Goal: Transaction & Acquisition: Purchase product/service

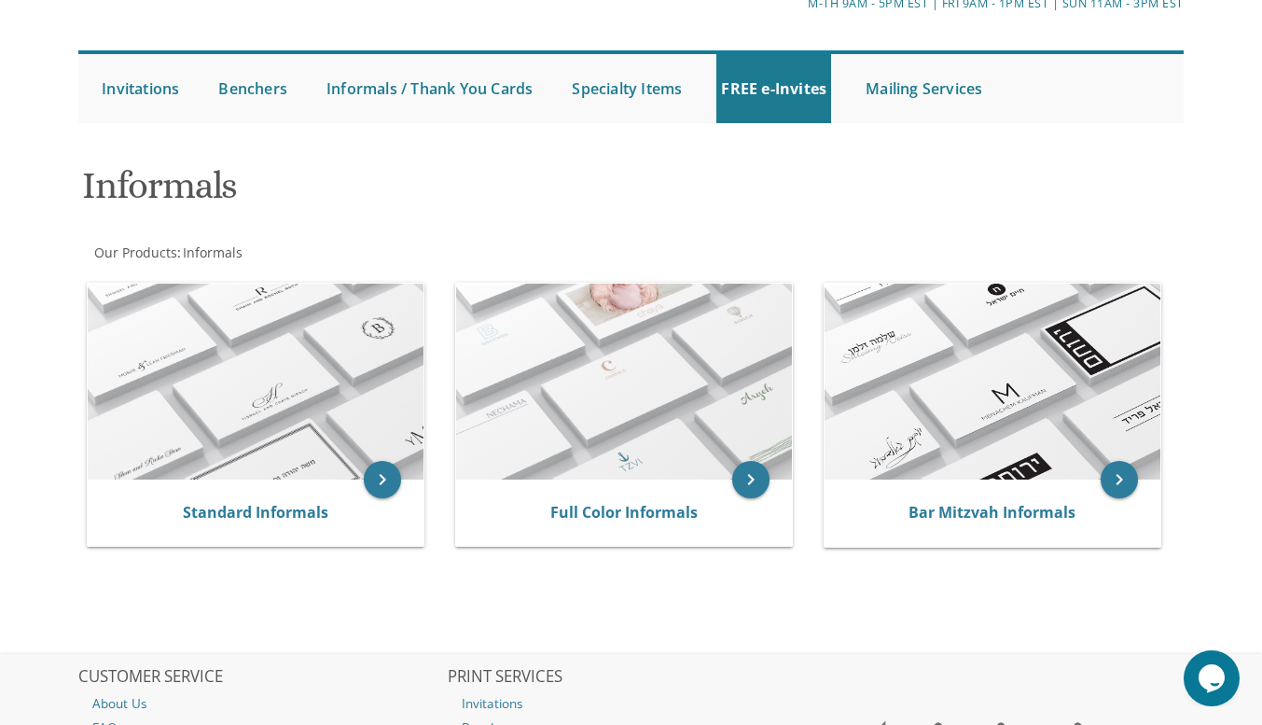
scroll to position [133, 0]
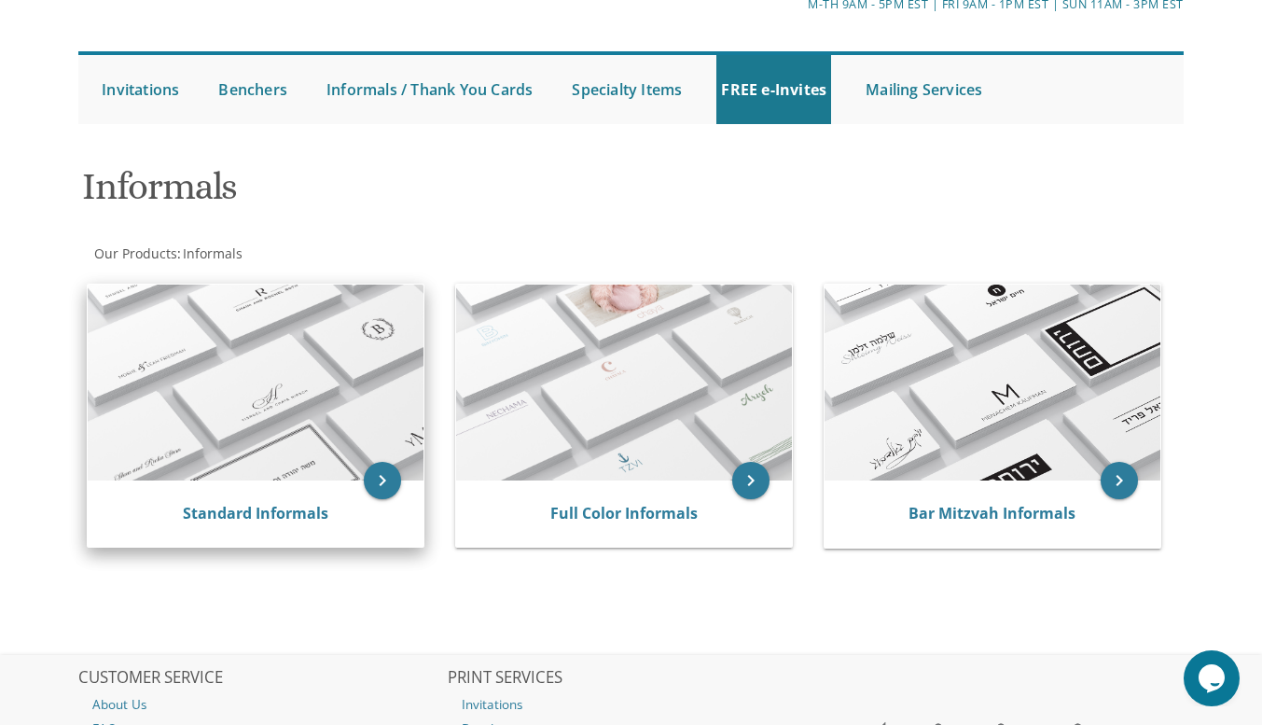
click at [296, 339] on img at bounding box center [256, 382] width 336 height 196
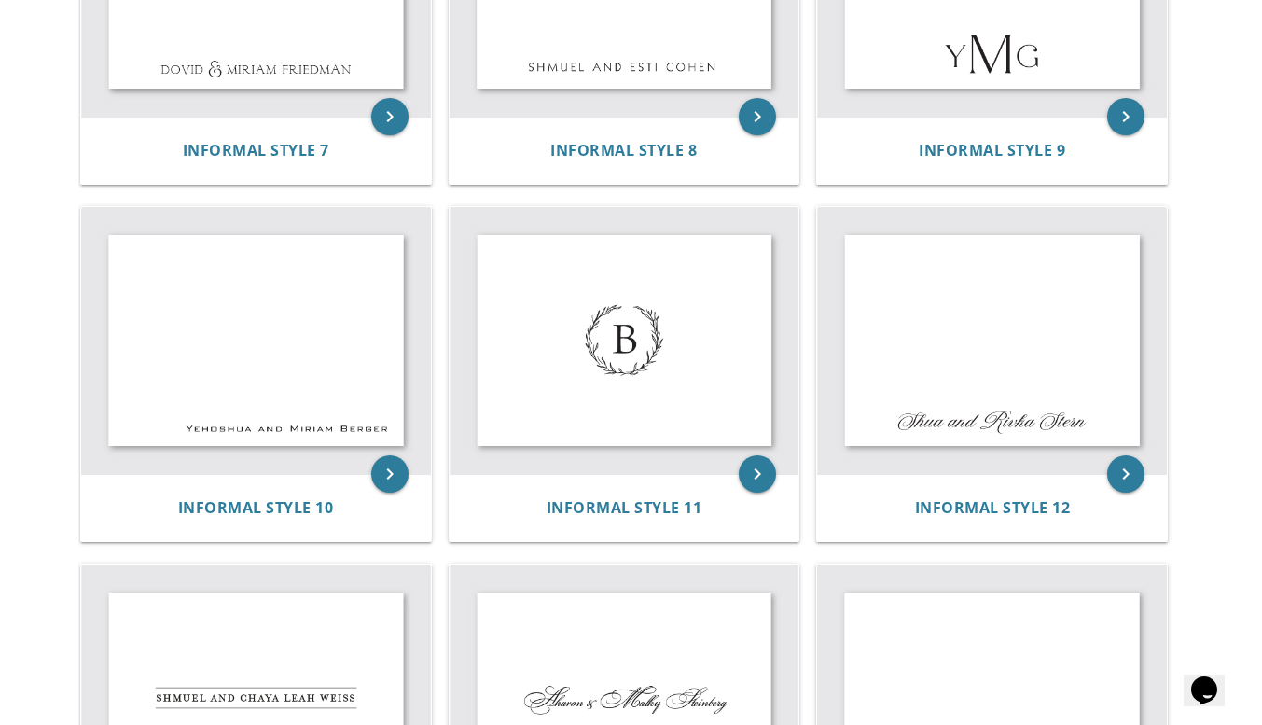
scroll to position [1290, 0]
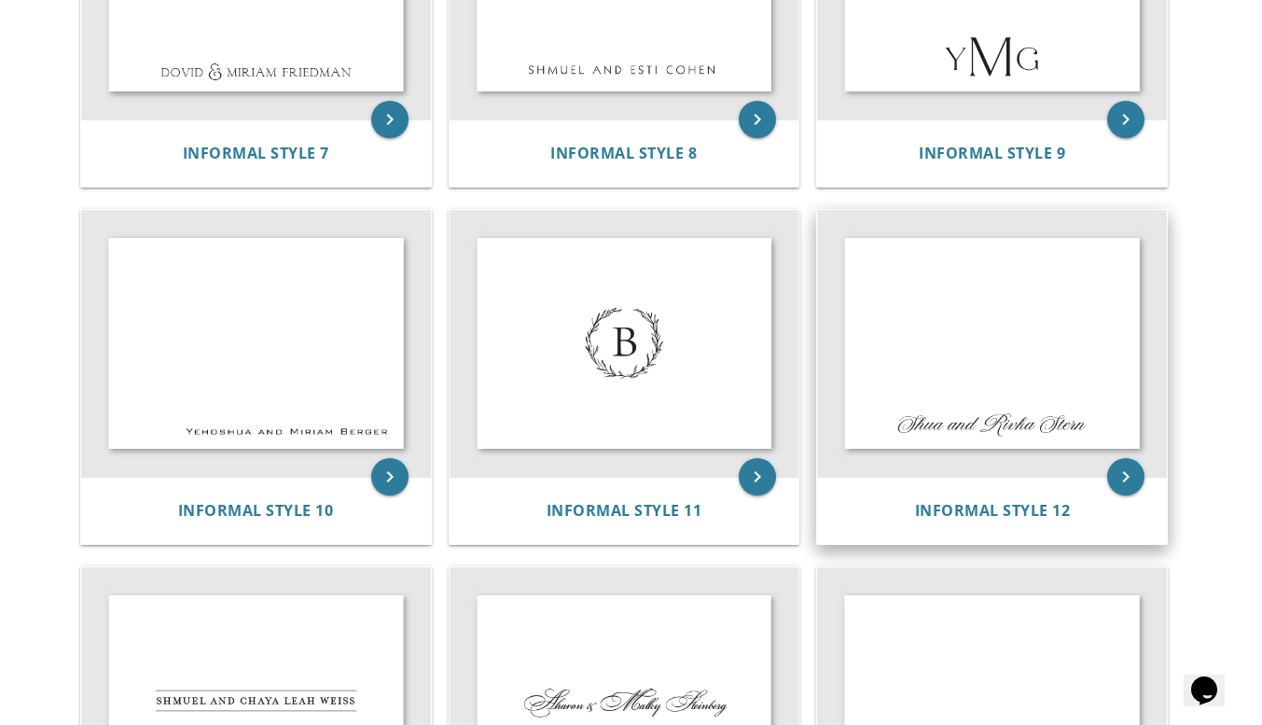
click at [1029, 334] on img at bounding box center [992, 344] width 350 height 268
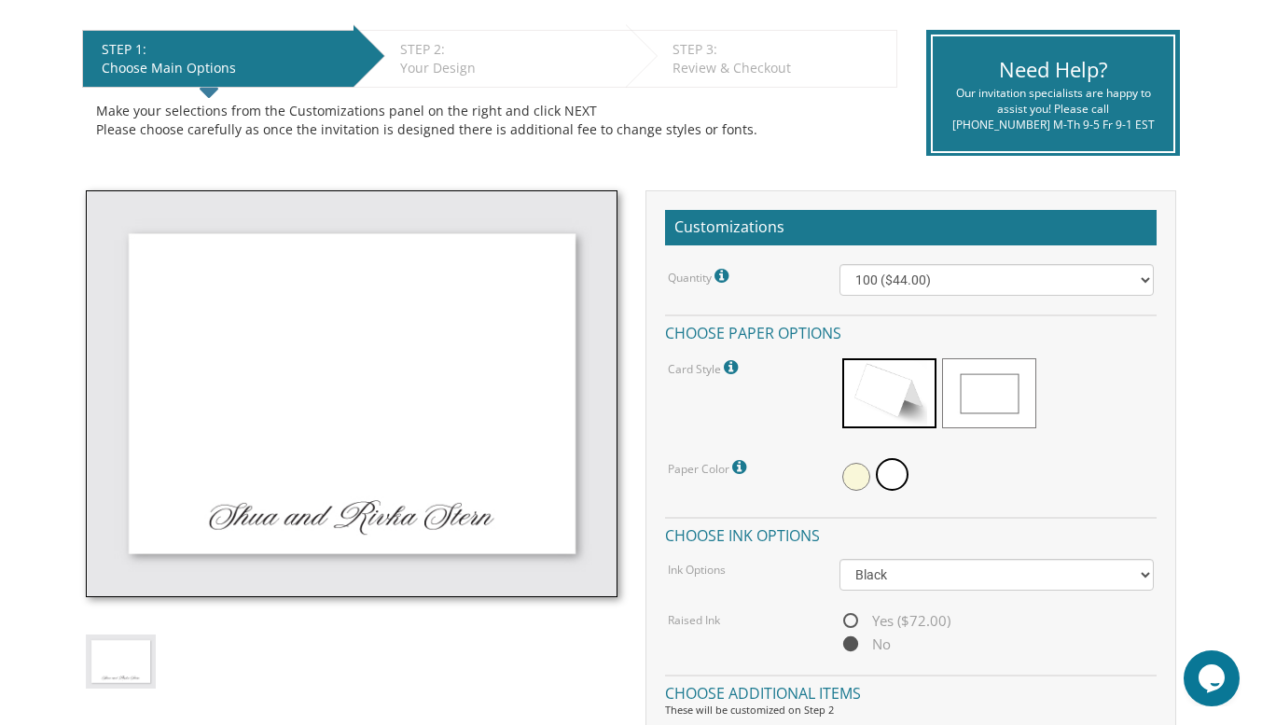
scroll to position [367, 0]
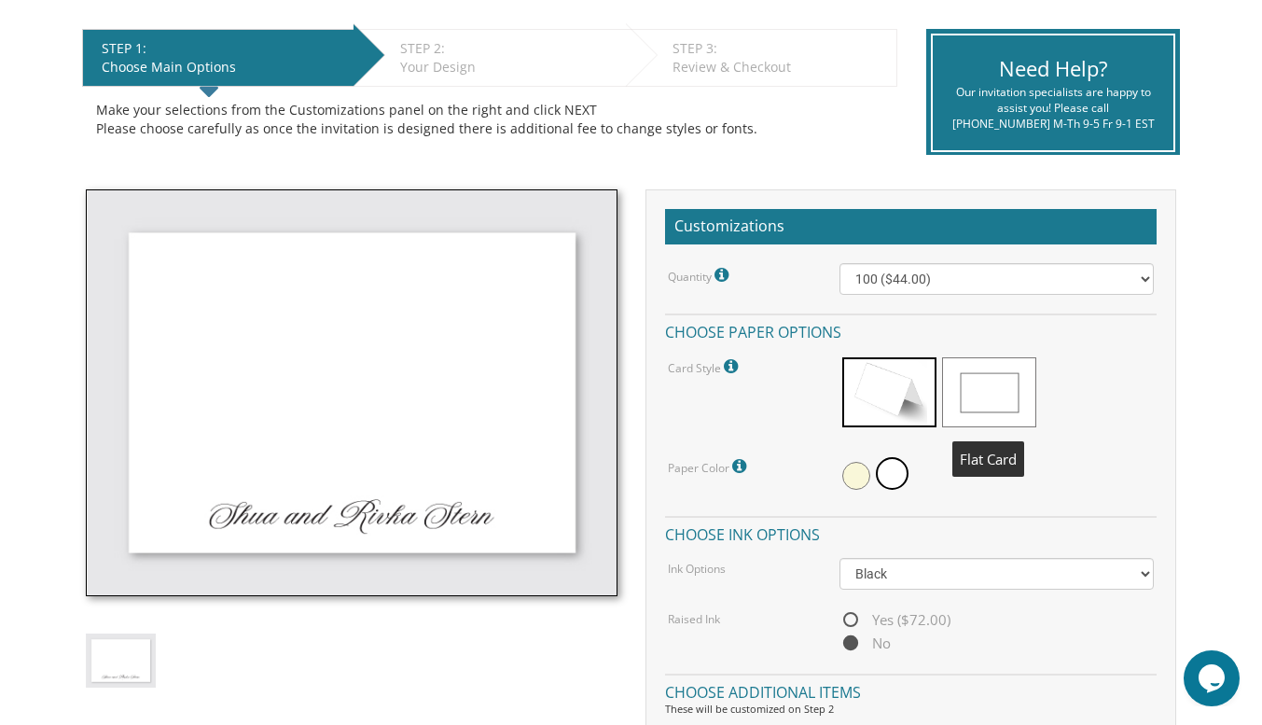
click at [965, 388] on span at bounding box center [989, 392] width 94 height 70
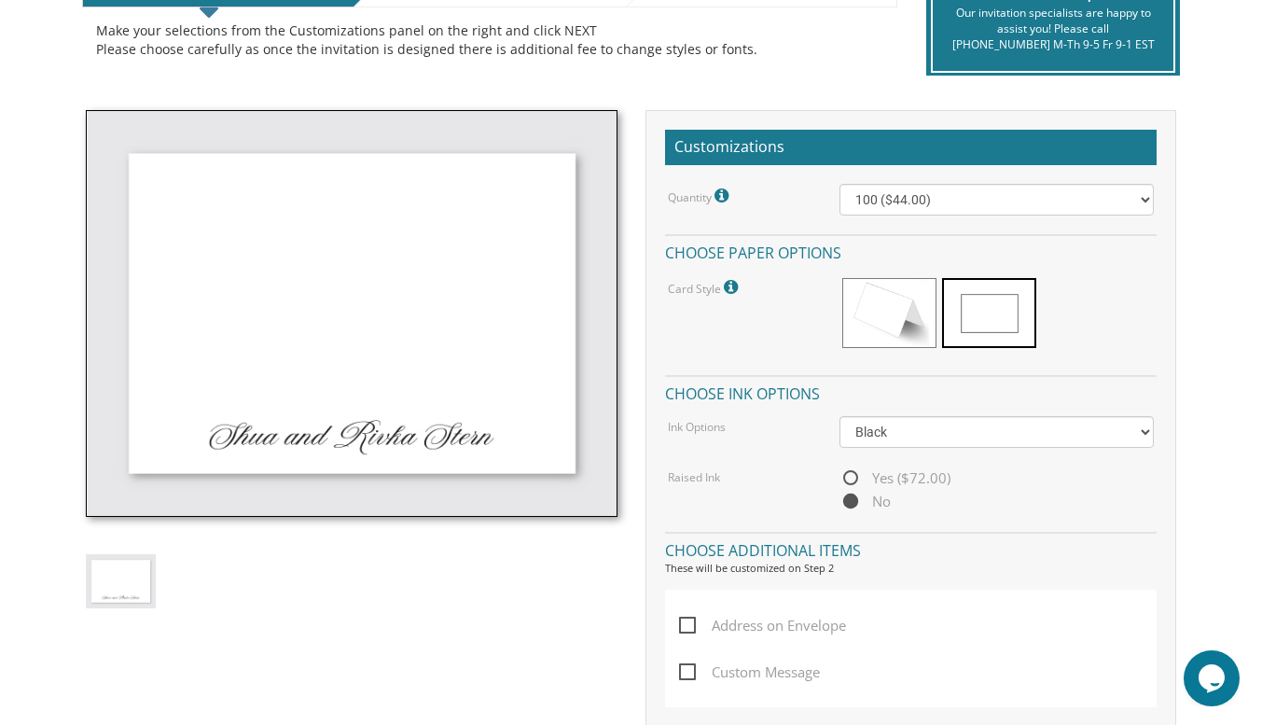
scroll to position [445, 0]
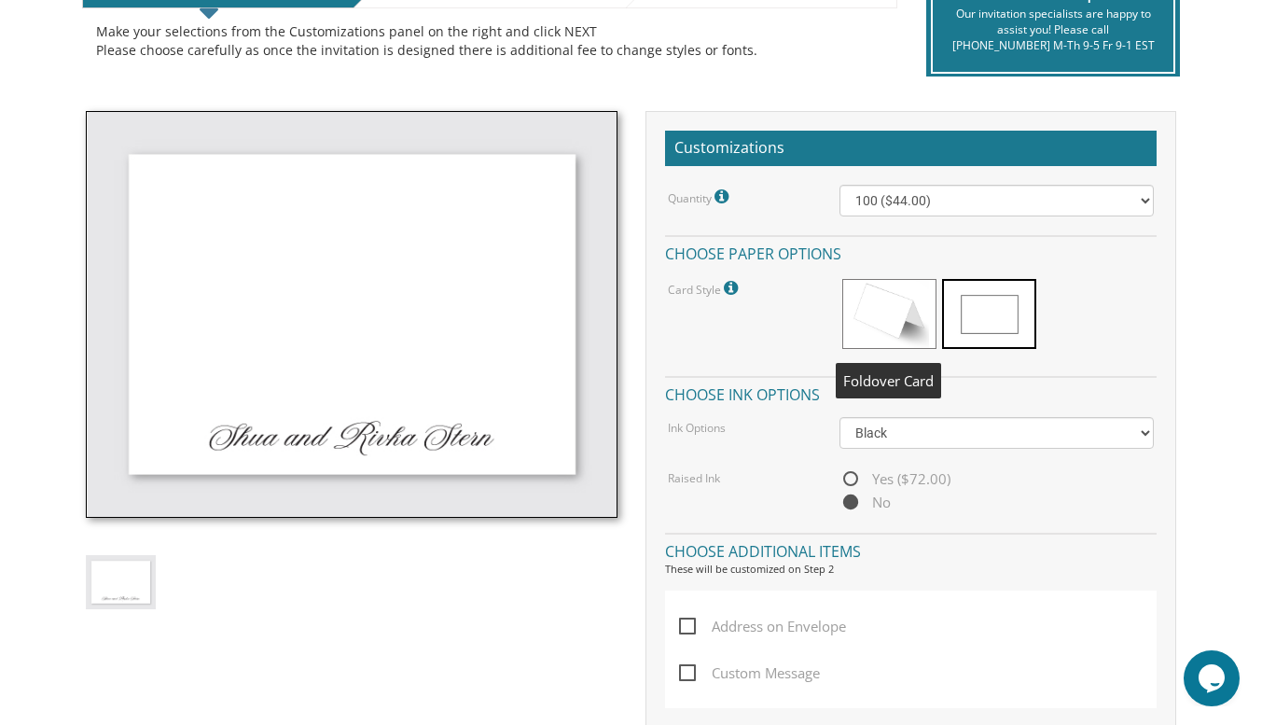
click at [900, 304] on span at bounding box center [889, 314] width 94 height 70
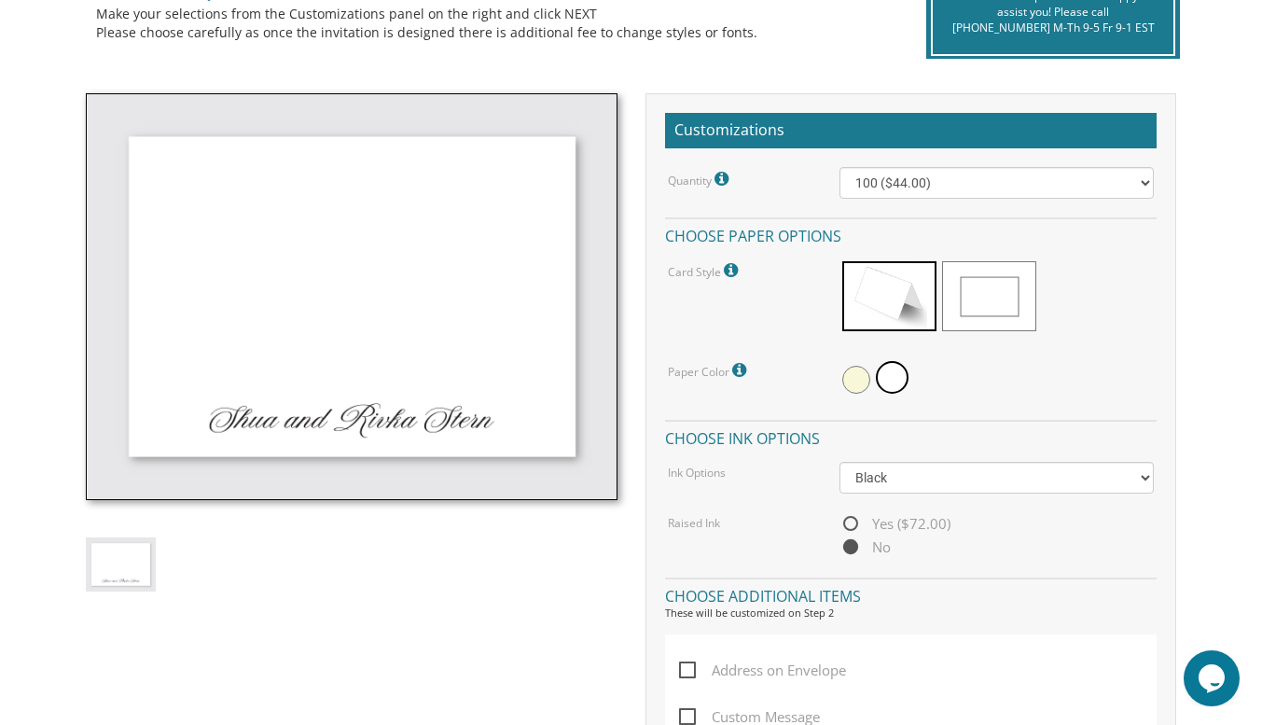
scroll to position [459, 0]
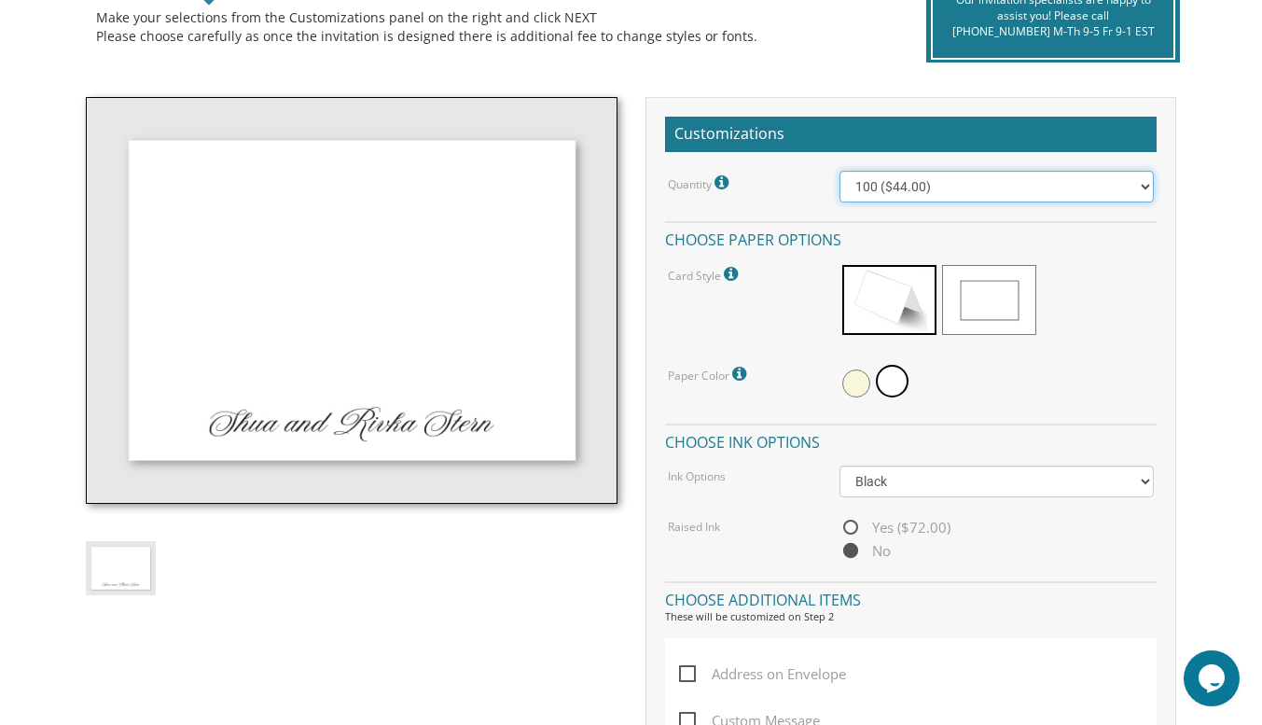
click at [1113, 187] on select "100 ($44.00) 200 ($63.00) 300 ($82.00) 400 ($101.00) 500 ($120.00) 600 ($139.00…" at bounding box center [996, 187] width 314 height 32
select select "300"
click at [839, 171] on select "100 ($44.00) 200 ($63.00) 300 ($82.00) 400 ($101.00) 500 ($120.00) 600 ($139.00…" at bounding box center [996, 187] width 314 height 32
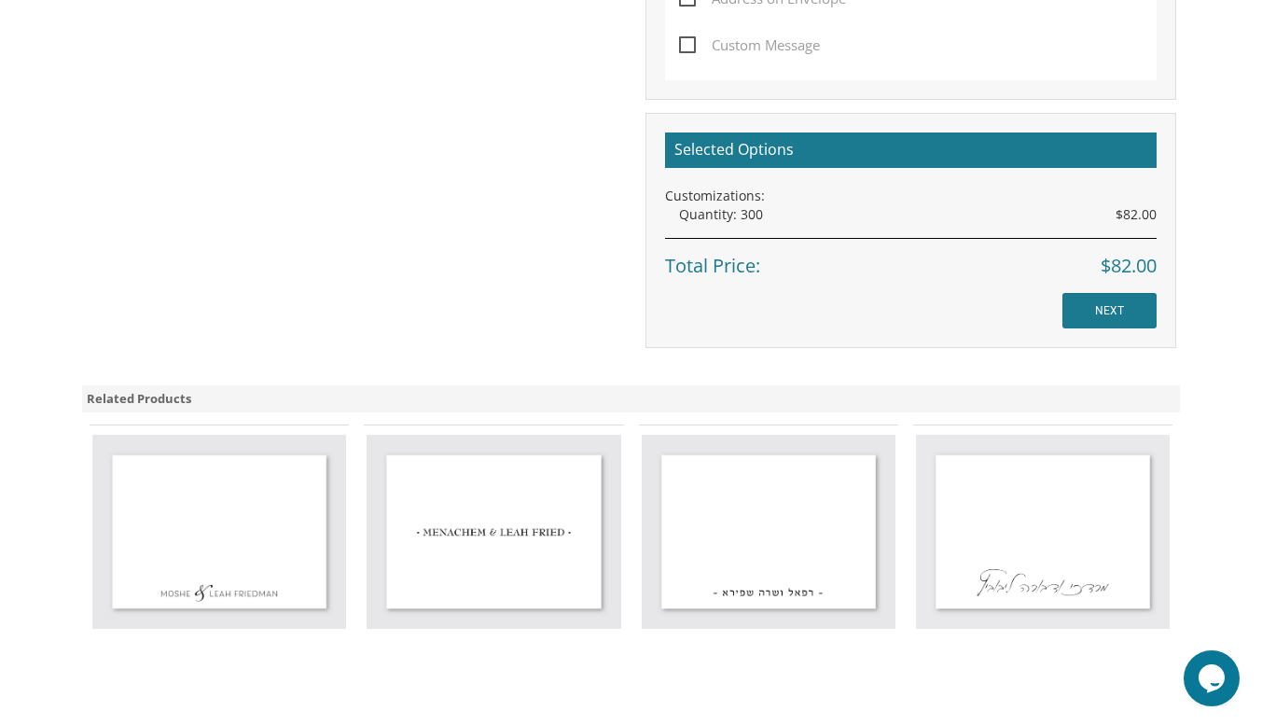
scroll to position [1132, 0]
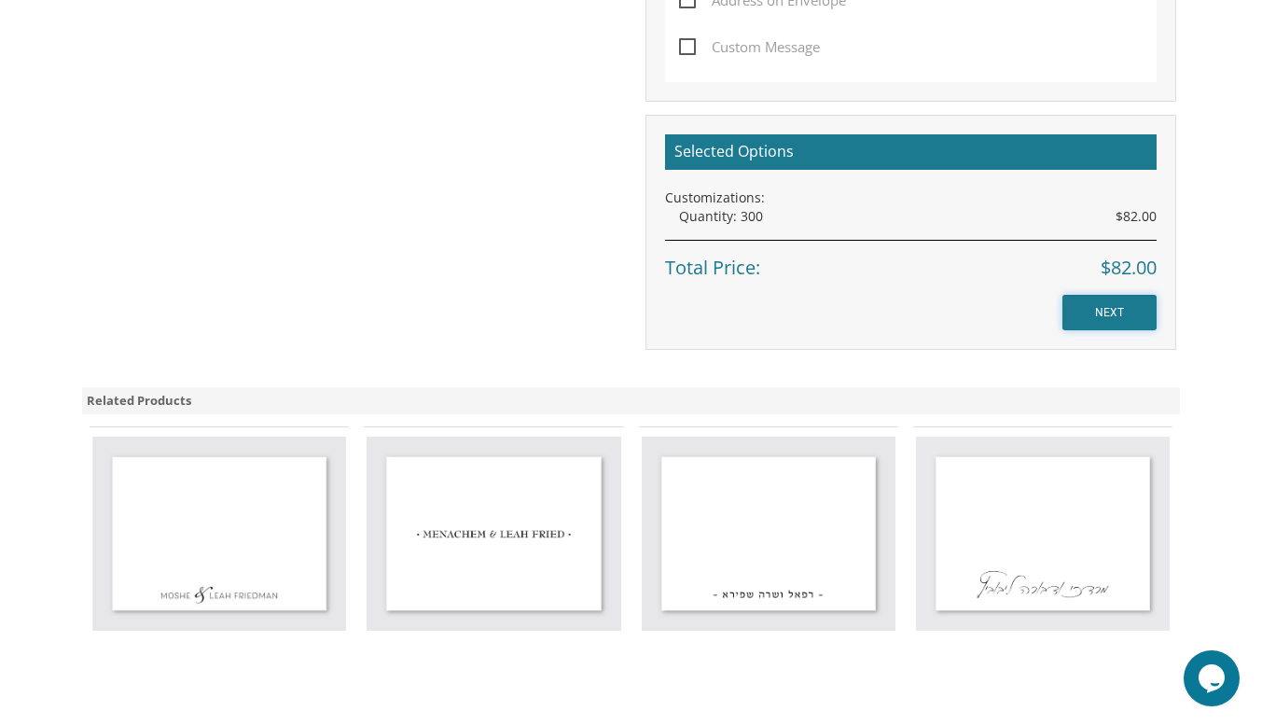
click at [1115, 322] on input "NEXT" at bounding box center [1109, 312] width 94 height 35
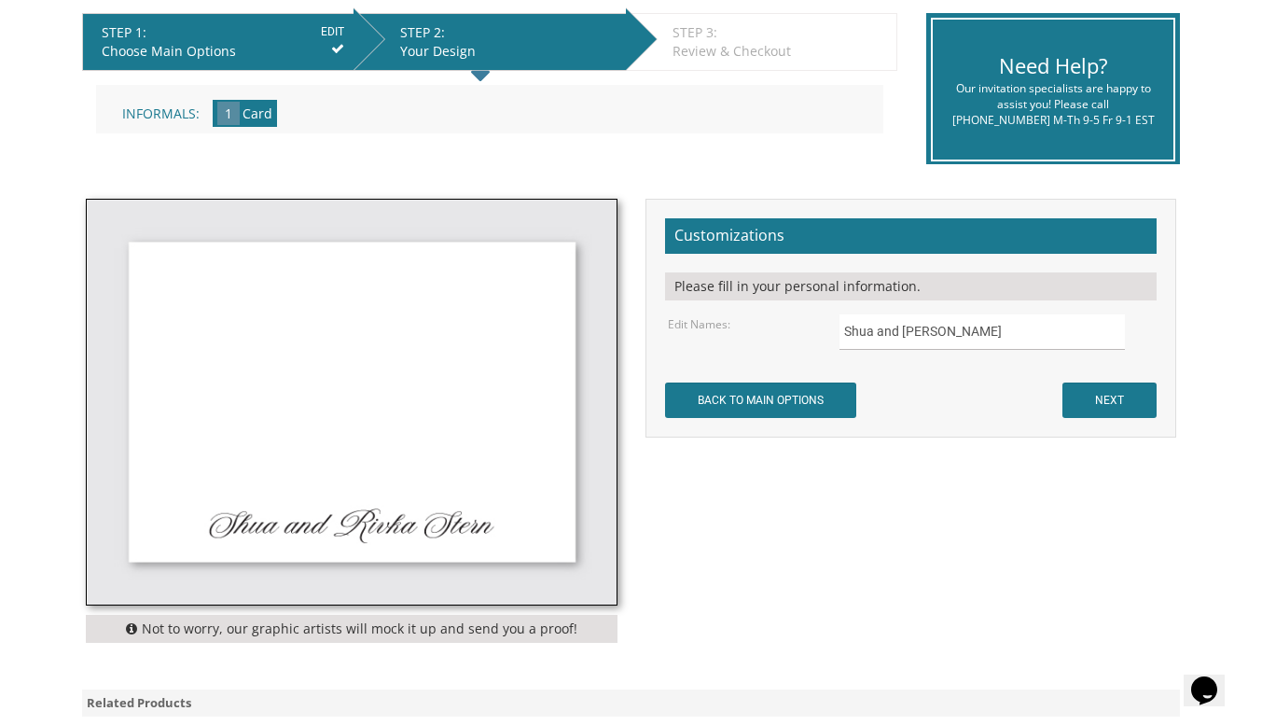
scroll to position [384, 0]
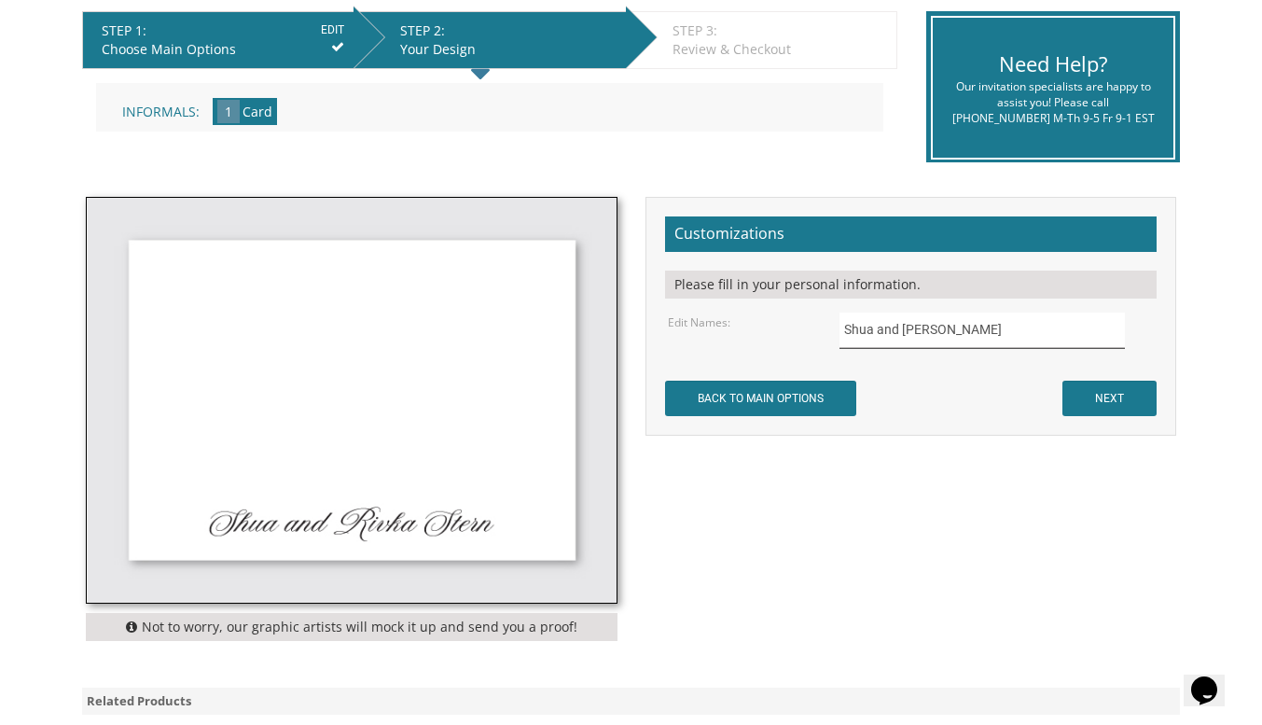
click at [936, 324] on input "Shua and [PERSON_NAME]" at bounding box center [981, 330] width 285 height 36
click at [936, 324] on input "Shua and Rivka Stern" at bounding box center [981, 330] width 285 height 36
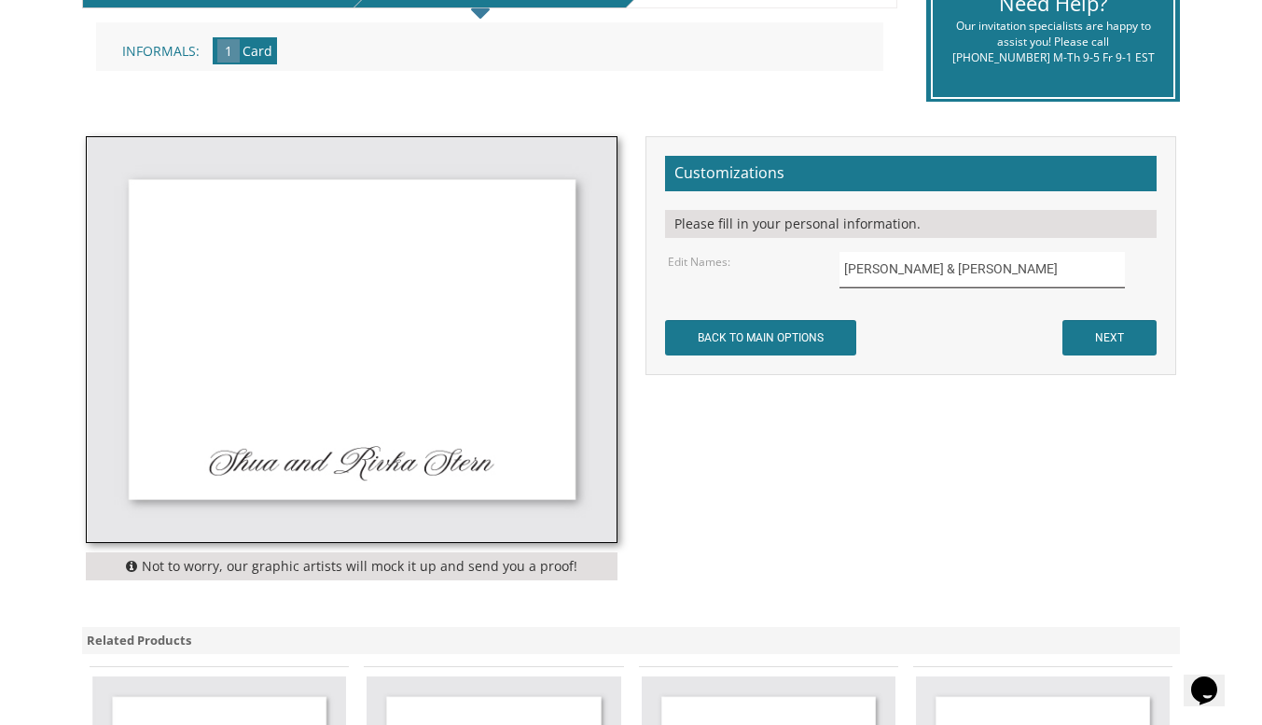
type input "[PERSON_NAME] & [PERSON_NAME]"
click at [1118, 338] on input "NEXT" at bounding box center [1109, 337] width 94 height 35
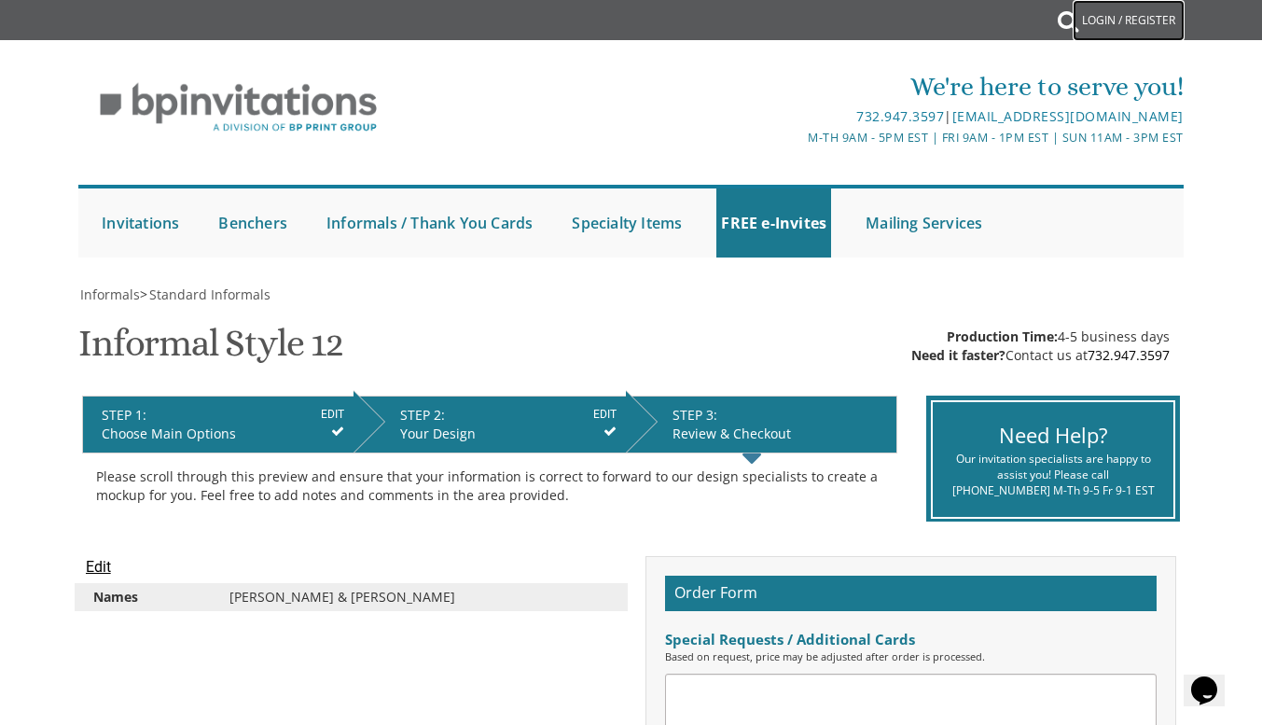
click at [1092, 15] on link "Login / Register" at bounding box center [1129, 20] width 112 height 41
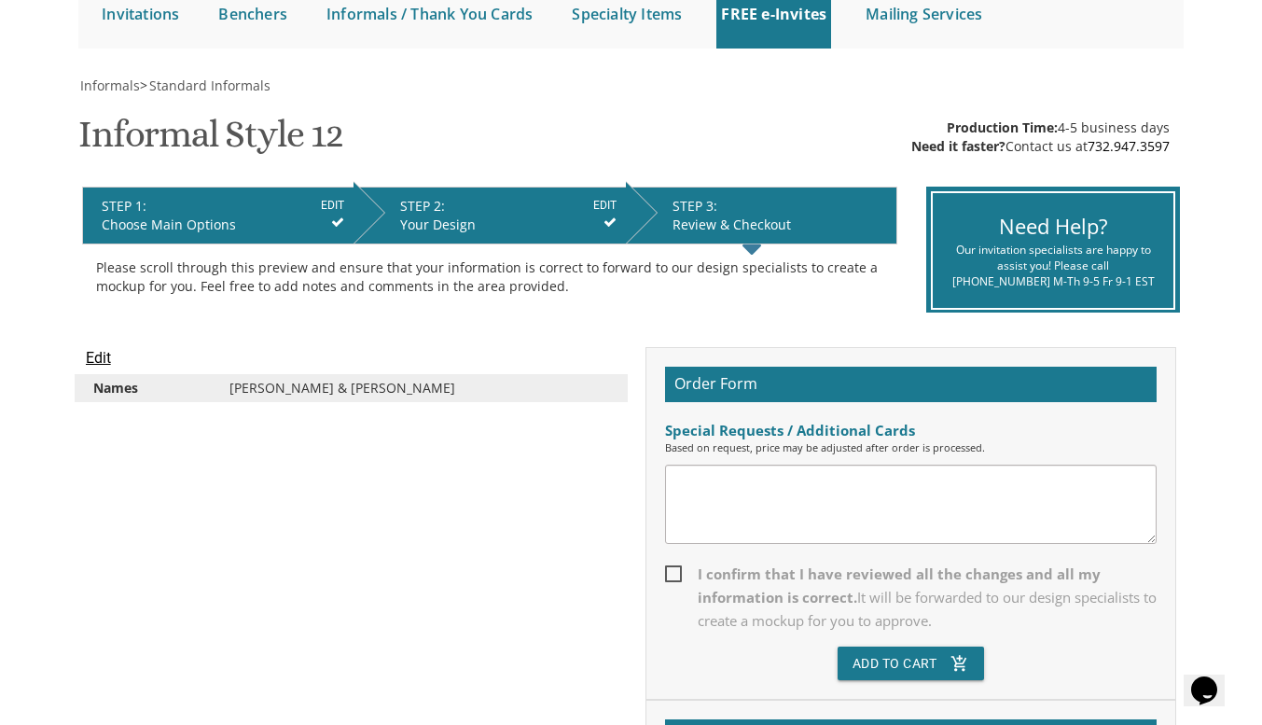
scroll to position [193, 0]
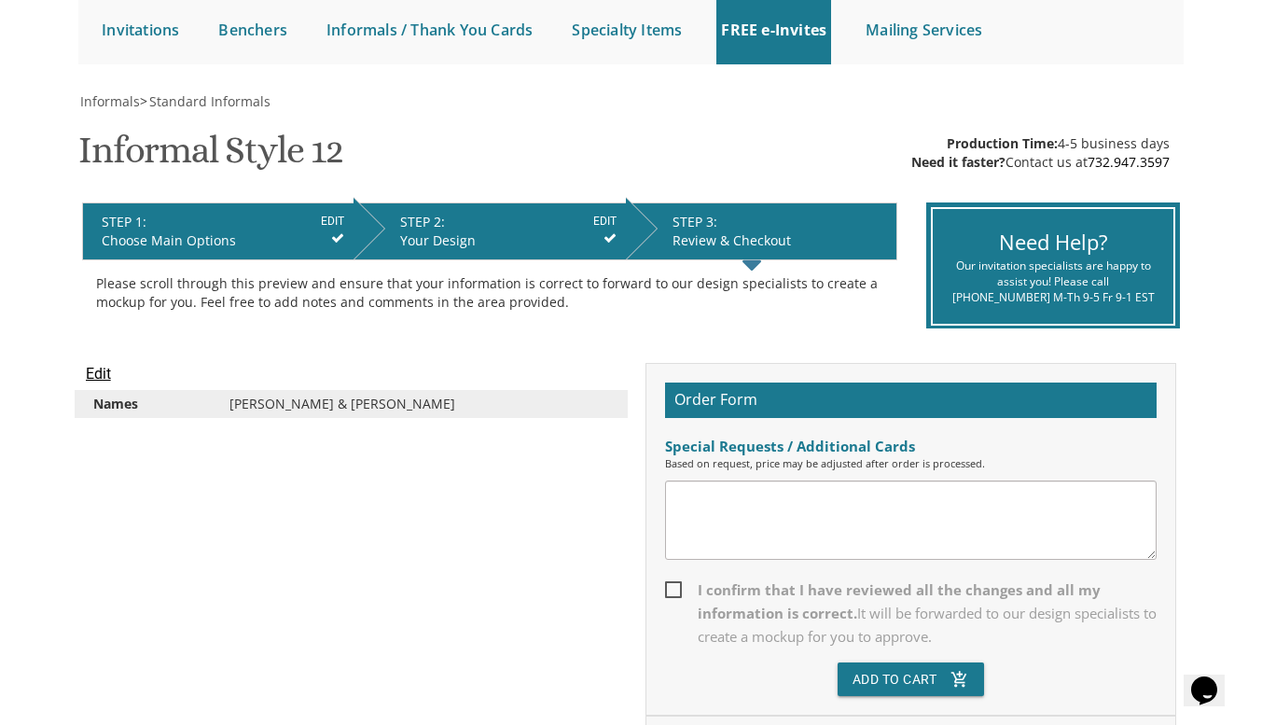
click at [91, 371] on input "Edit" at bounding box center [98, 374] width 25 height 22
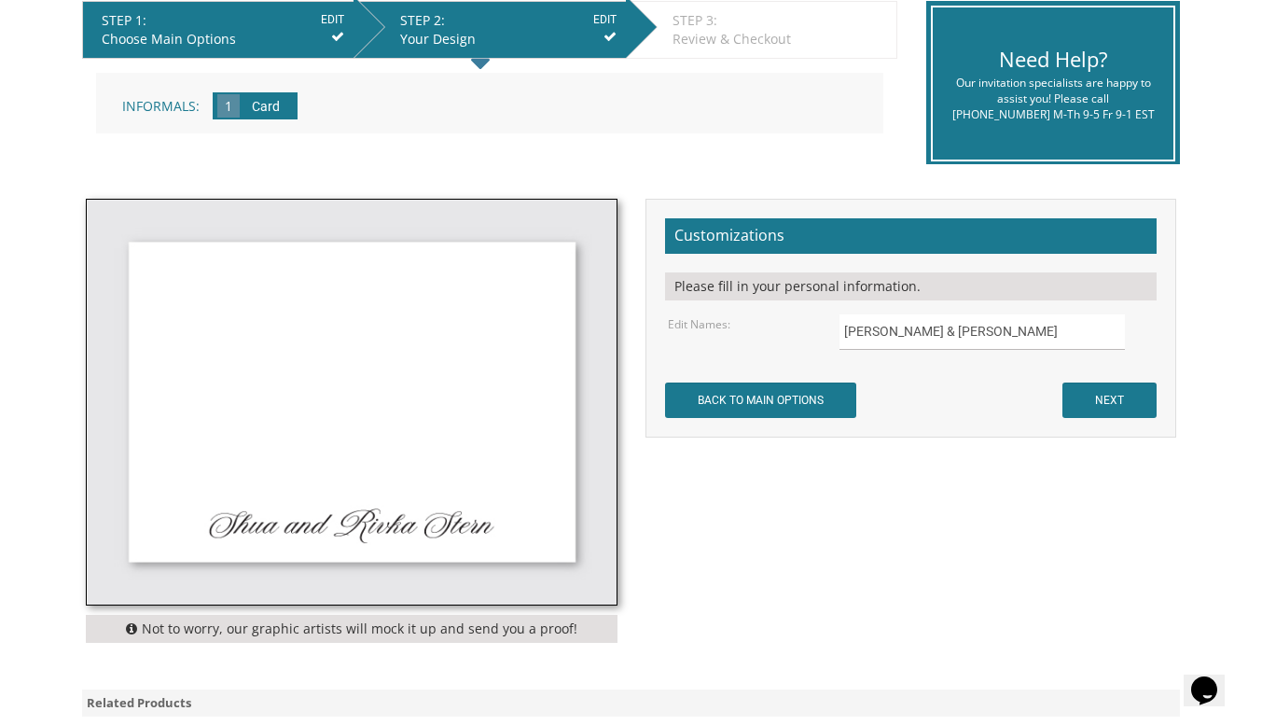
scroll to position [416, 0]
